Goal: Task Accomplishment & Management: Use online tool/utility

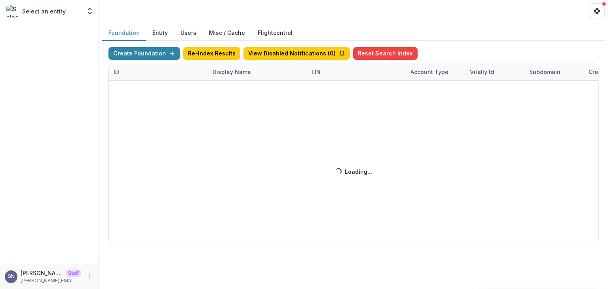
click at [226, 71] on div "Create Foundation Re-Index Results View Disabled Notifications ( 0 ) Reset Sear…" at bounding box center [353, 146] width 490 height 198
click at [228, 70] on div "Create Foundation Re-Index Results View Disabled Notifications ( 0 ) Reset Sear…" at bounding box center [353, 146] width 490 height 198
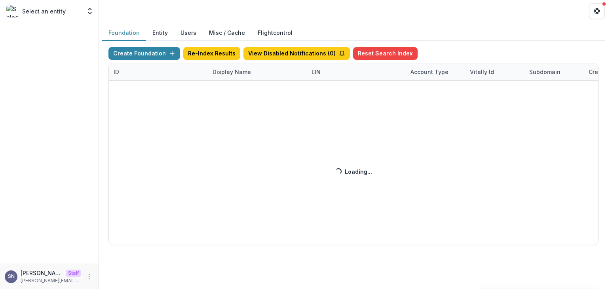
click at [228, 70] on div "Create Foundation Re-Index Results View Disabled Notifications ( 0 ) Reset Sear…" at bounding box center [353, 146] width 490 height 198
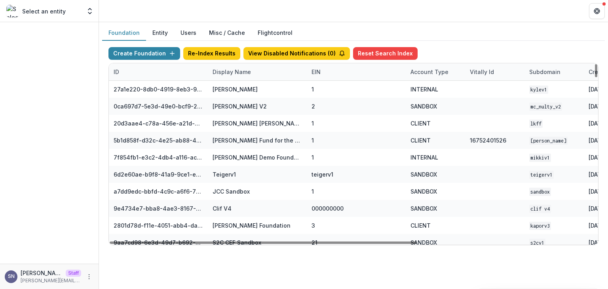
click at [228, 70] on div "Display Name" at bounding box center [232, 72] width 48 height 8
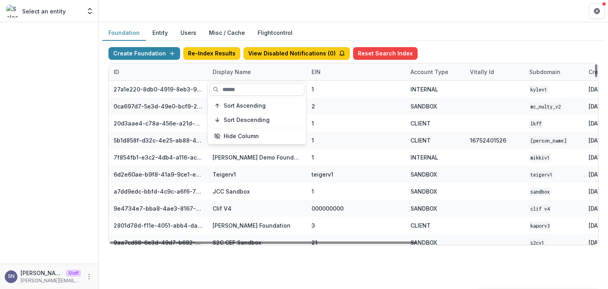
click at [228, 93] on input at bounding box center [256, 89] width 95 height 13
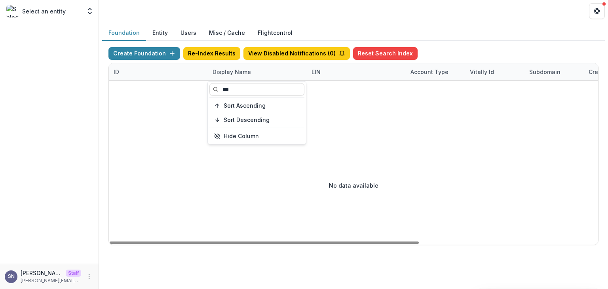
drag, startPoint x: 231, startPoint y: 89, endPoint x: 110, endPoint y: 89, distance: 121.8
click at [110, 89] on body "Skip to content Select an entity Foundations Translate Foundation Checks Nonpro…" at bounding box center [304, 144] width 608 height 289
type input "*"
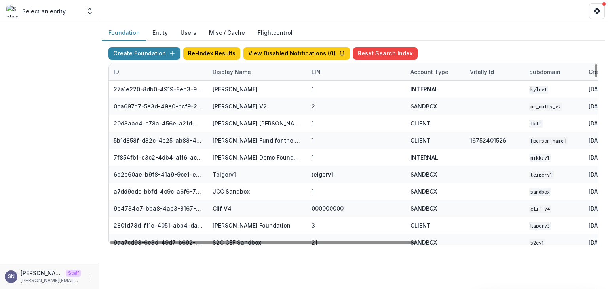
click at [447, 32] on div "Foundation Entity Users Misc / Cache Flightcontrol" at bounding box center [353, 32] width 502 height 15
